Goal: Use online tool/utility: Use online tool/utility

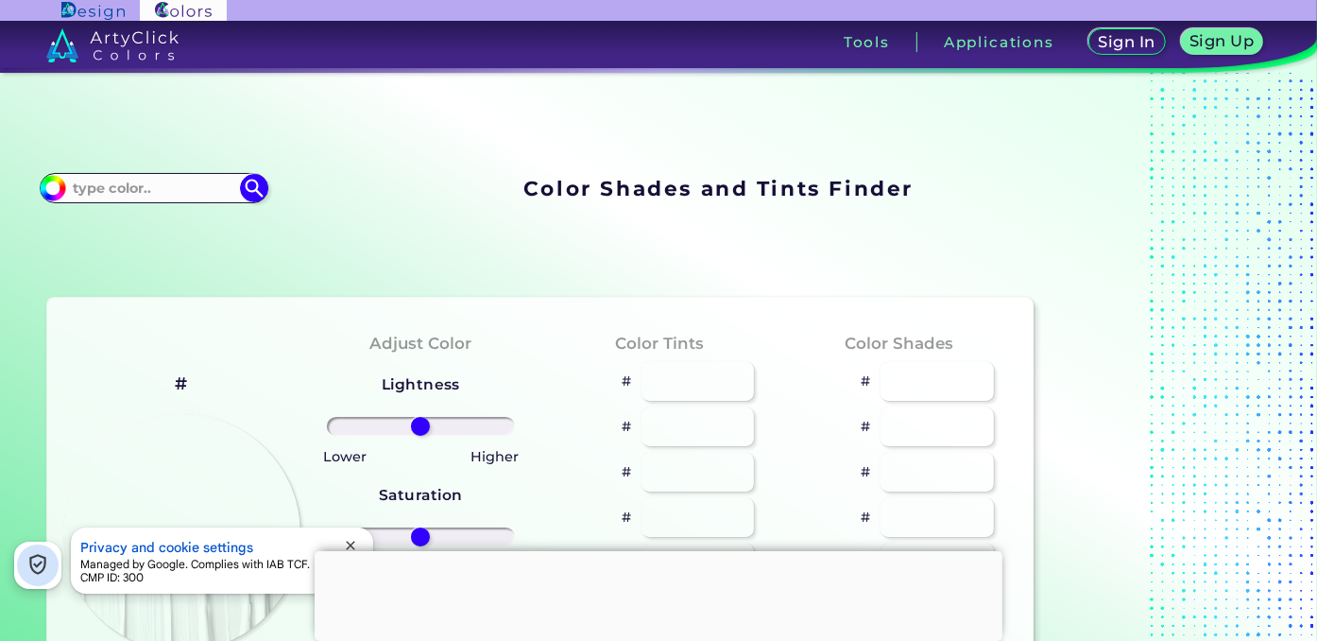
scroll to position [255, 0]
click at [179, 175] on input at bounding box center [154, 188] width 176 height 26
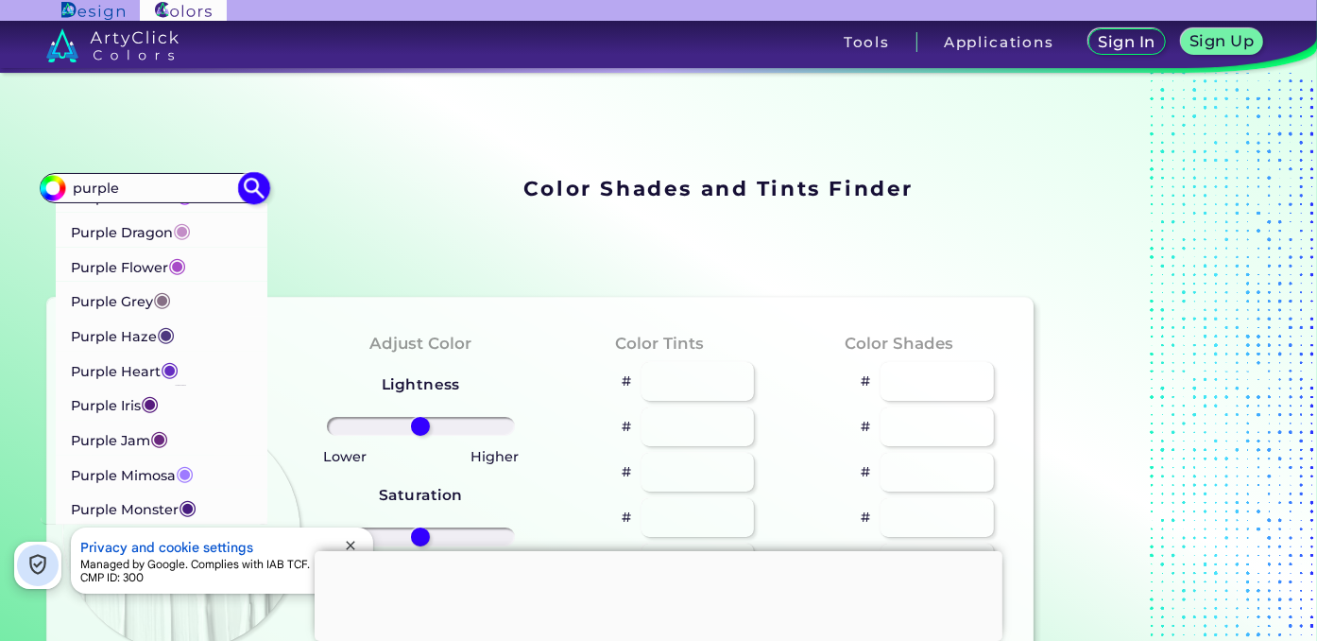
scroll to position [1848, 0]
drag, startPoint x: 152, startPoint y: 128, endPoint x: 22, endPoint y: 127, distance: 130.4
click at [66, 175] on input "purple" at bounding box center [154, 188] width 176 height 26
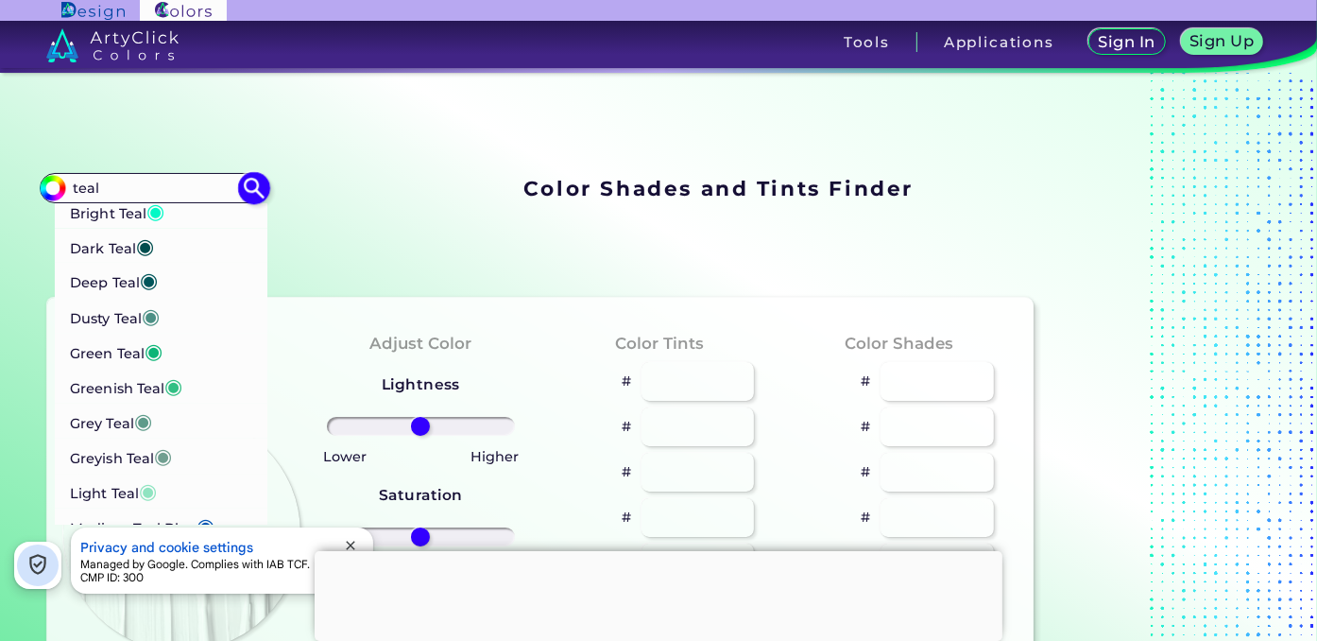
scroll to position [0, 0]
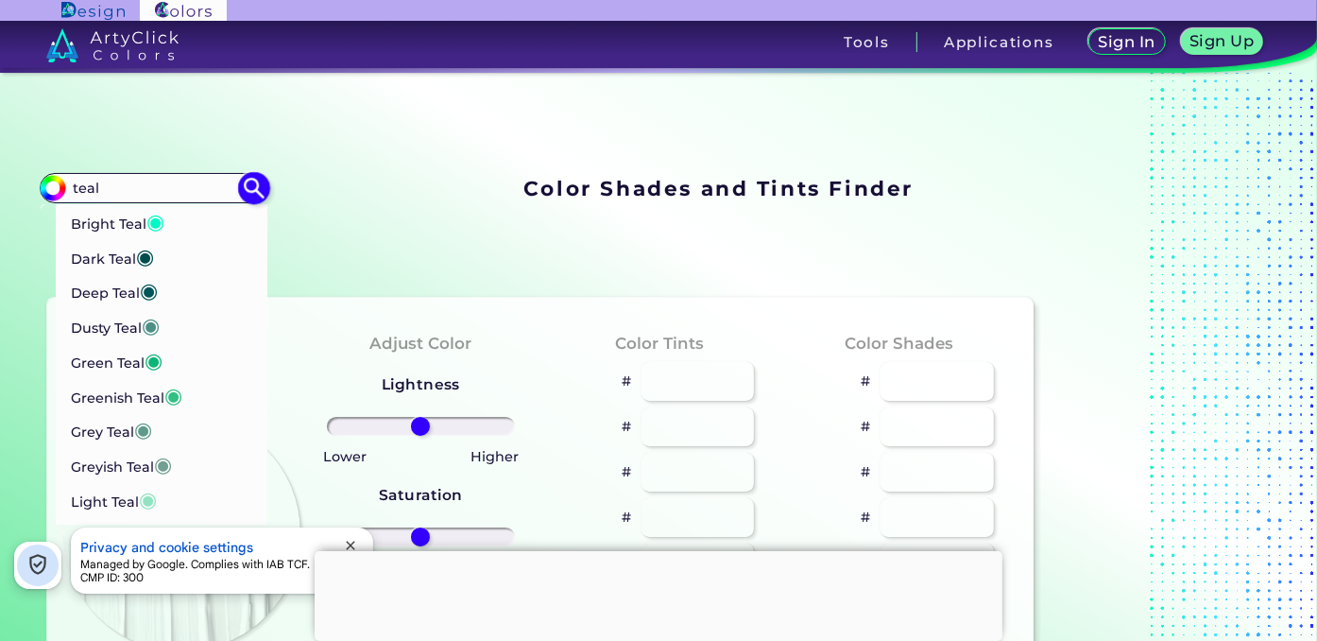
drag, startPoint x: 163, startPoint y: 119, endPoint x: 16, endPoint y: 123, distance: 146.5
click at [66, 175] on input "teal" at bounding box center [154, 188] width 176 height 26
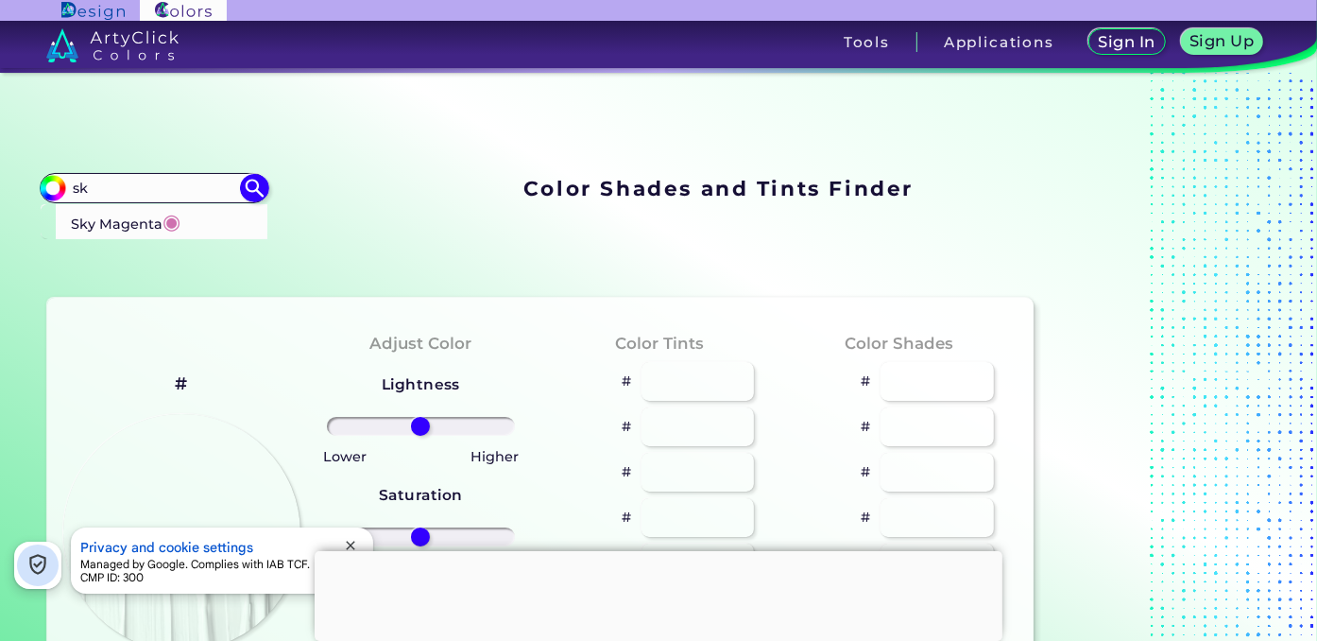
type input "s"
click at [58, 174] on input "#000000" at bounding box center [51, 186] width 24 height 24
click at [56, 174] on input "#000000" at bounding box center [51, 186] width 24 height 24
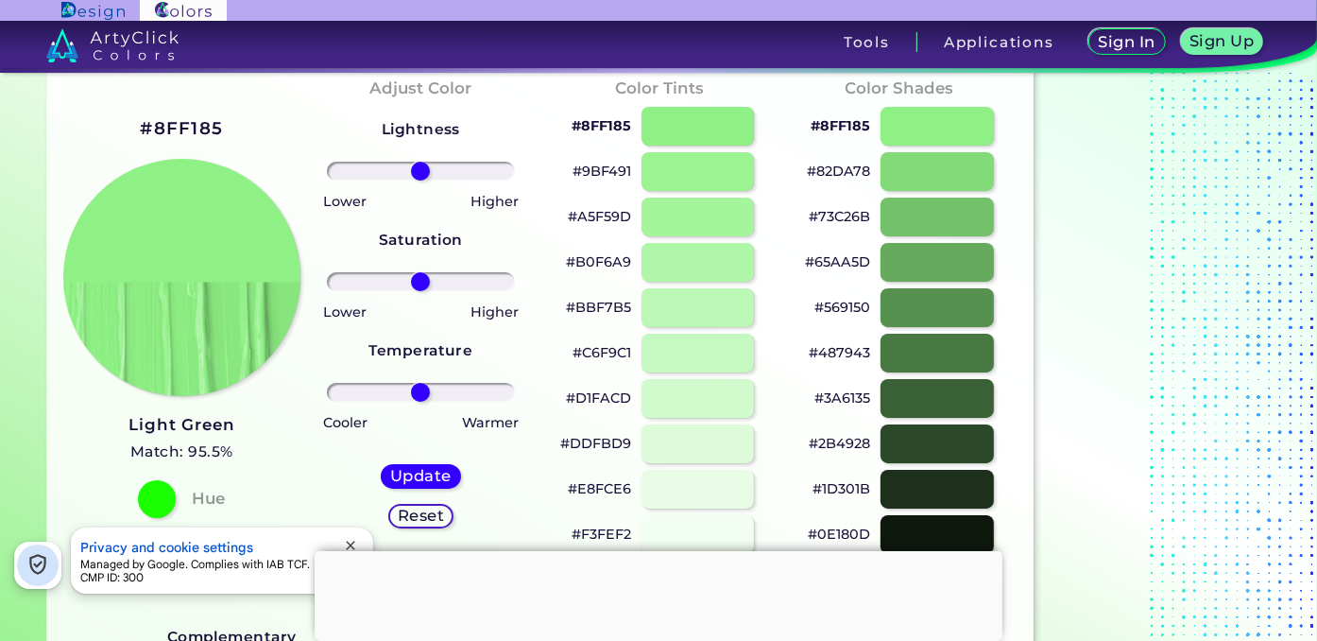
scroll to position [128, 0]
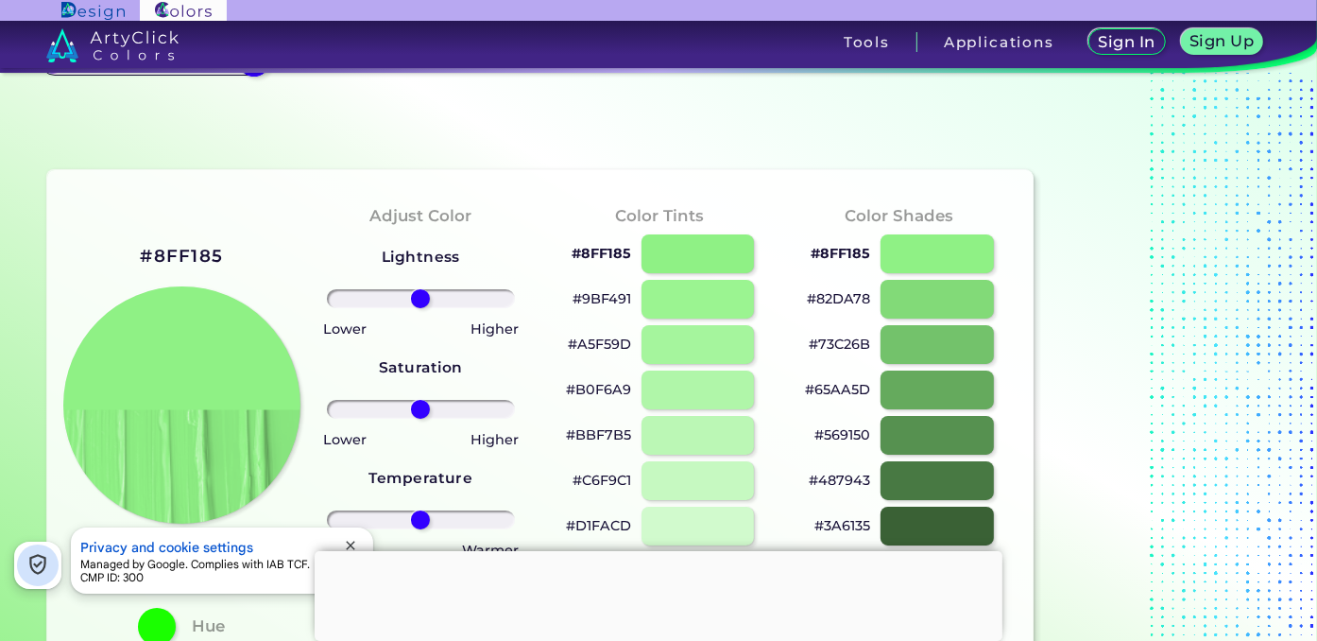
type input "#8ff185"
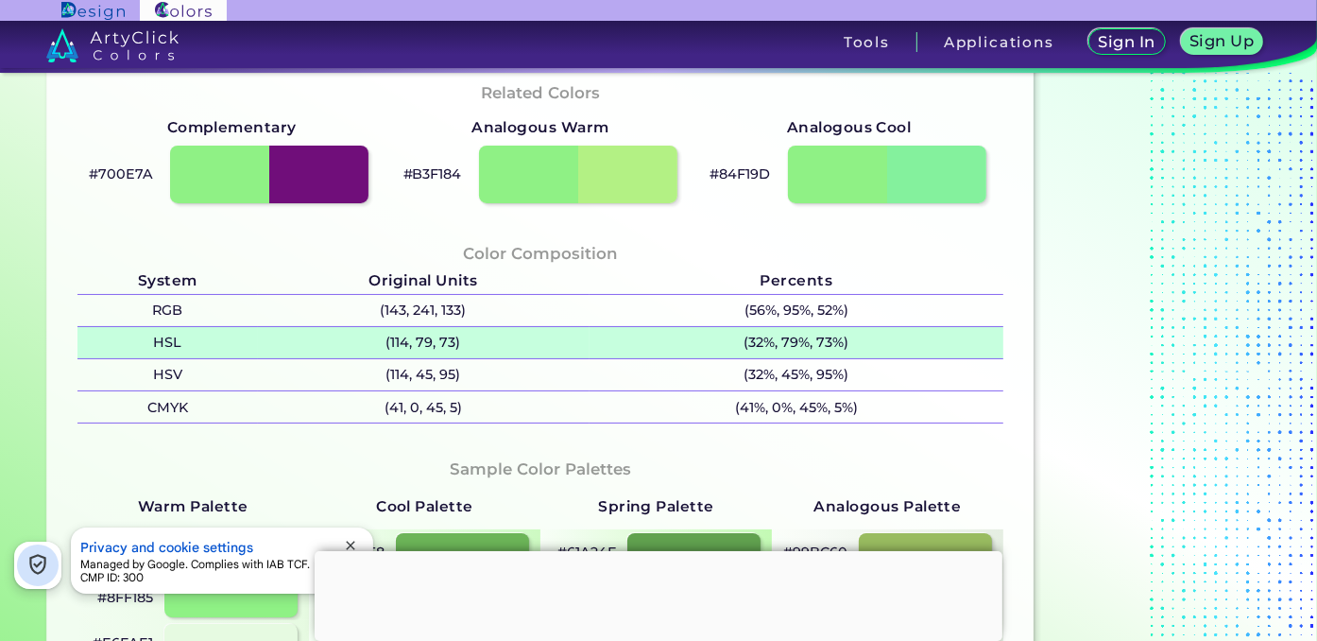
scroll to position [765, 0]
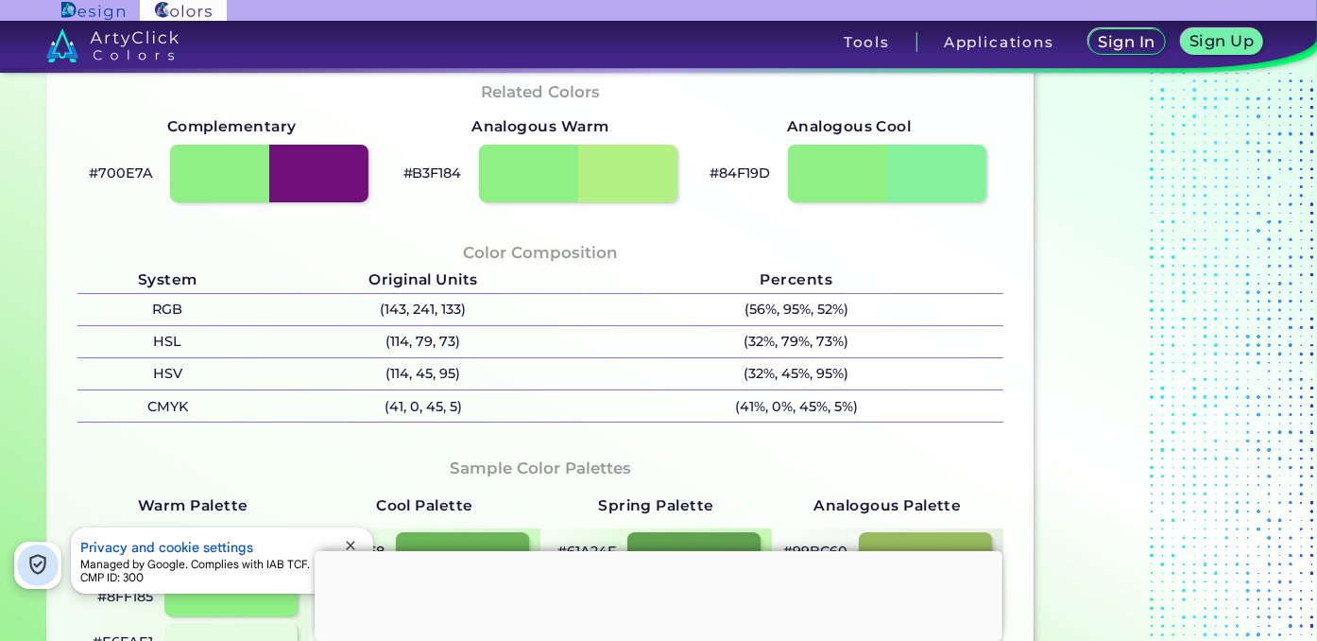
click at [654, 551] on div at bounding box center [659, 551] width 688 height 0
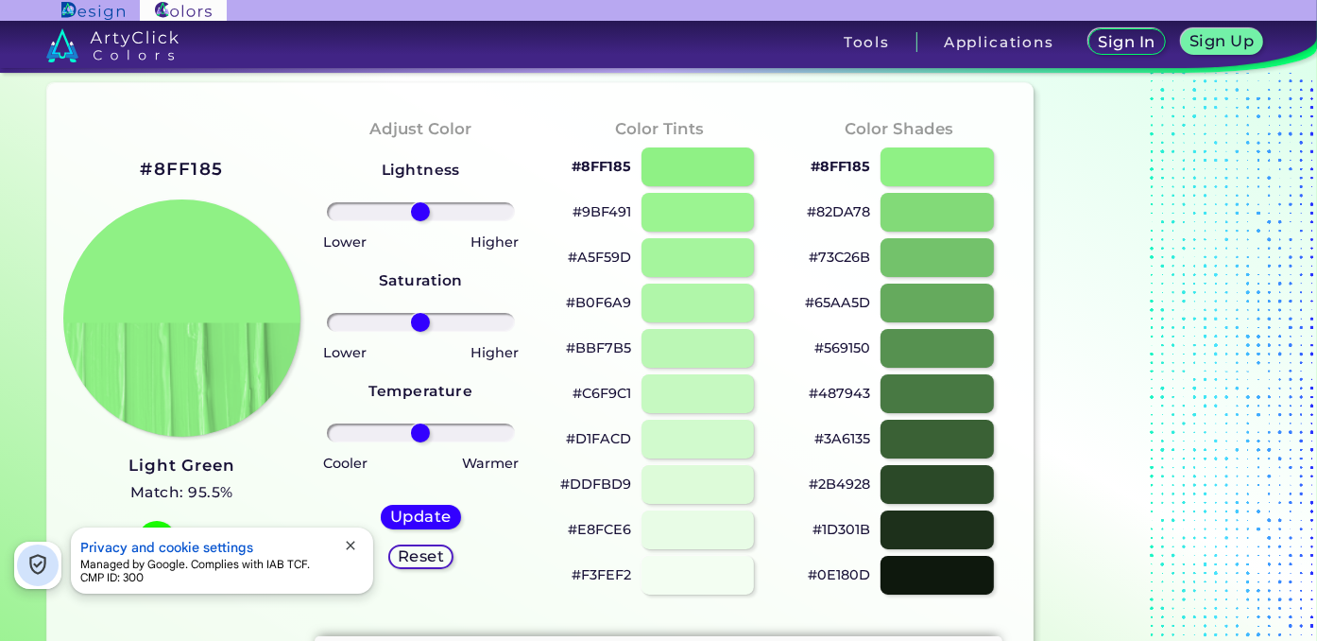
scroll to position [255, 0]
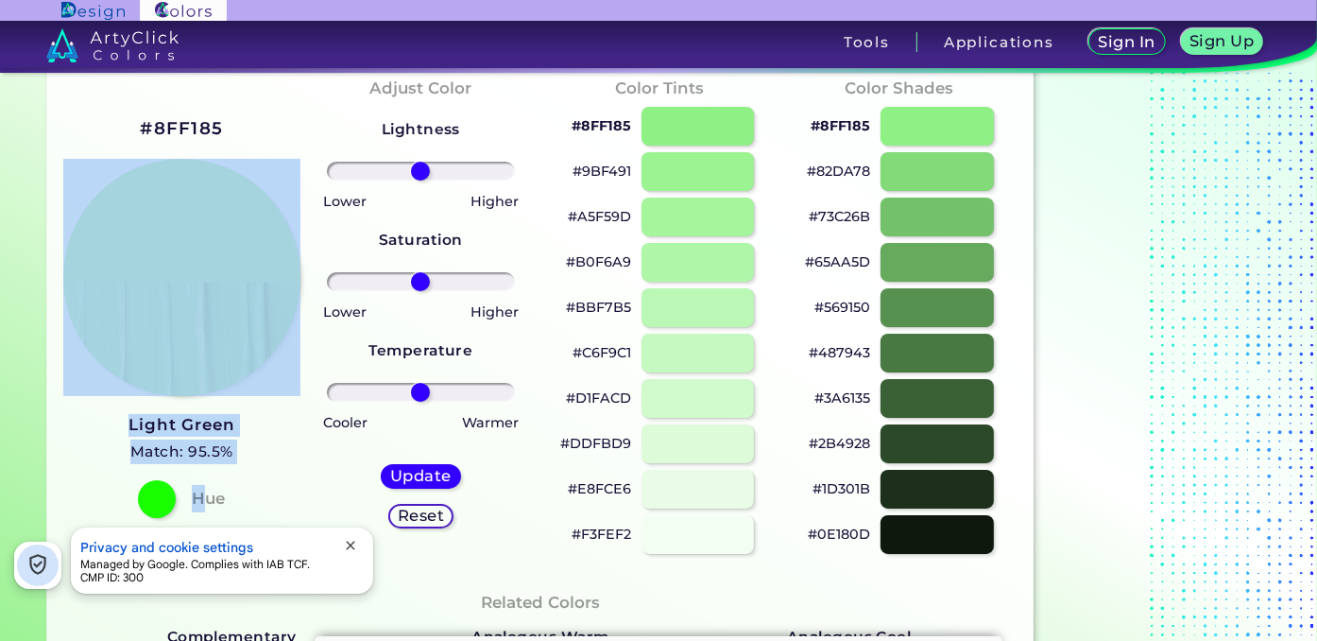
drag, startPoint x: 208, startPoint y: 448, endPoint x: 253, endPoint y: 456, distance: 46.1
click at [253, 456] on div "#8FF185 Light Green Match: 95.5% Hue" at bounding box center [181, 315] width 239 height 514
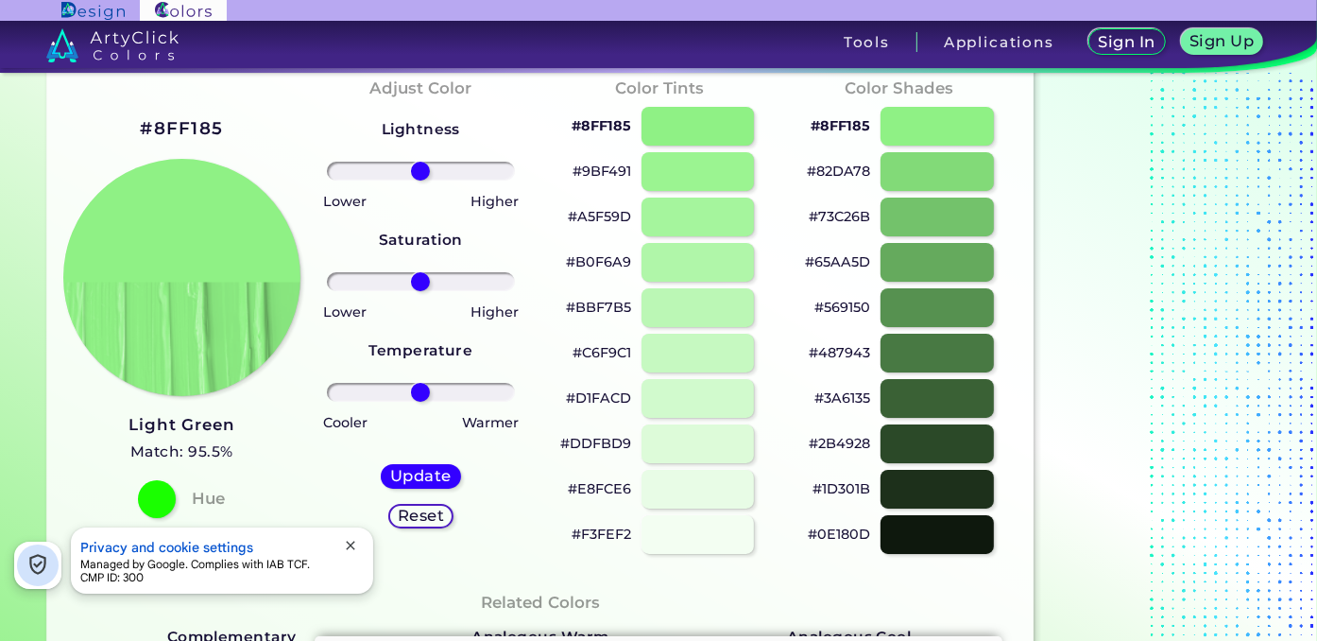
click at [225, 485] on h4 "Hue" at bounding box center [208, 498] width 33 height 27
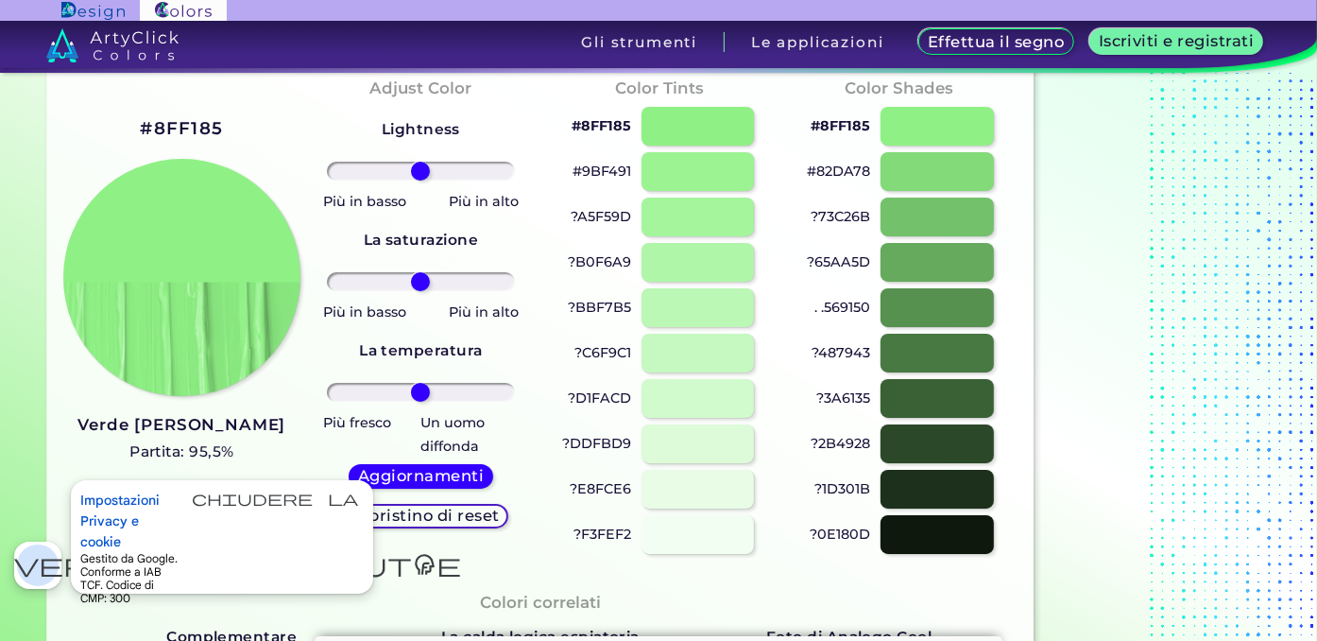
click at [309, 504] on span "Chiudere la" at bounding box center [275, 497] width 166 height 15
